Goal: Information Seeking & Learning: Learn about a topic

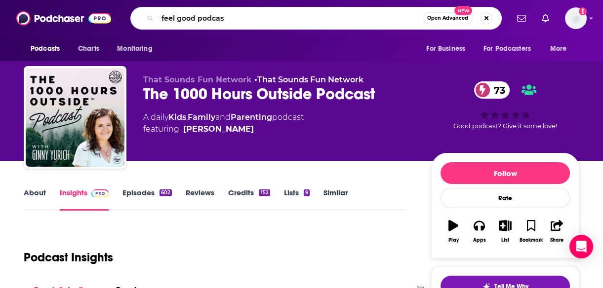
type input "feel good podcast"
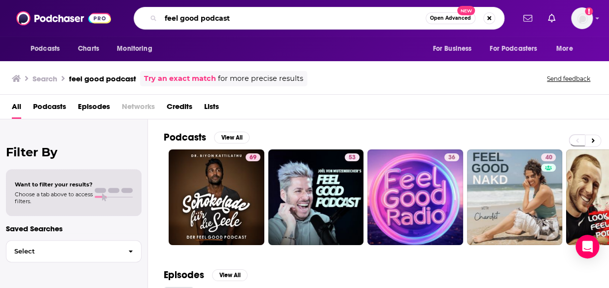
drag, startPoint x: 240, startPoint y: 15, endPoint x: 200, endPoint y: 14, distance: 40.0
click at [200, 14] on input "feel good podcast" at bounding box center [293, 18] width 265 height 16
type input "feel good with [PERSON_NAME]"
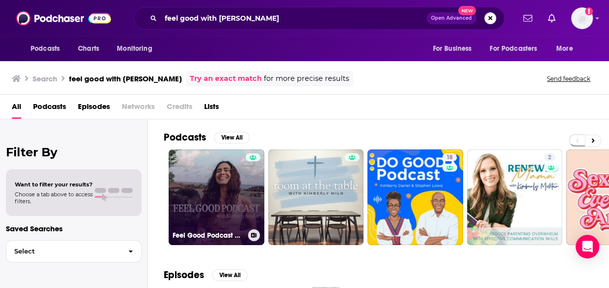
click at [198, 190] on link "Feel Good Podcast with [PERSON_NAME]" at bounding box center [217, 198] width 96 height 96
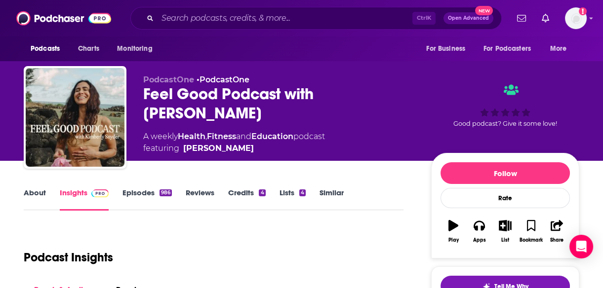
scroll to position [135, 0]
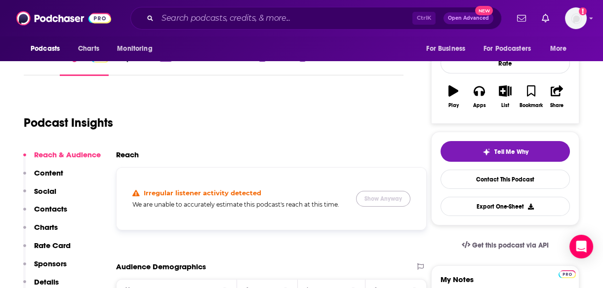
click at [399, 191] on button "Show Anyway" at bounding box center [383, 199] width 54 height 16
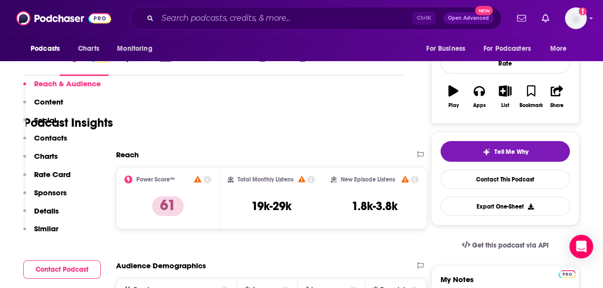
scroll to position [243, 0]
